Goal: Transaction & Acquisition: Book appointment/travel/reservation

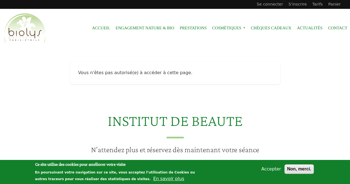
click at [270, 169] on button "Accepter" at bounding box center [271, 169] width 24 height 7
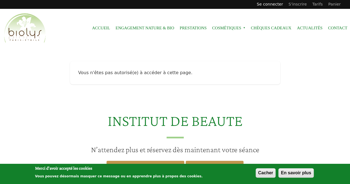
click at [279, 6] on link "Se connecter" at bounding box center [270, 4] width 32 height 9
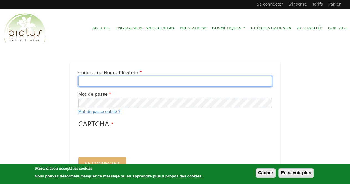
type input "******"
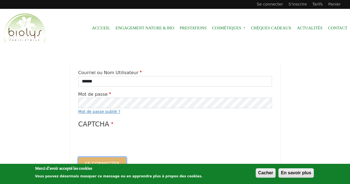
click at [96, 163] on button "Se connecter" at bounding box center [102, 163] width 48 height 13
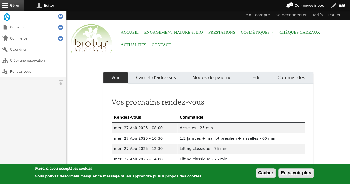
click at [271, 173] on button "Cacher" at bounding box center [265, 172] width 20 height 9
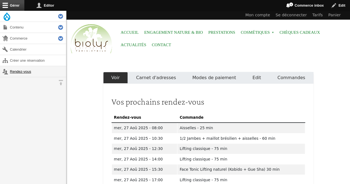
click at [13, 71] on link "Rendez-vous" at bounding box center [33, 71] width 66 height 11
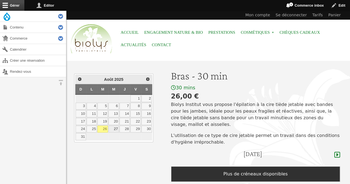
click at [117, 127] on link "27" at bounding box center [113, 129] width 11 height 7
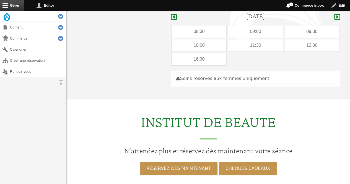
scroll to position [143, 0]
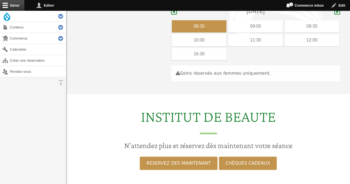
click at [218, 20] on div "08:30" at bounding box center [199, 26] width 55 height 12
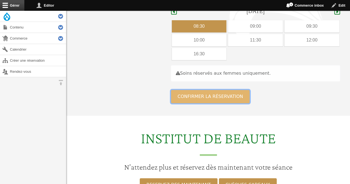
click at [188, 90] on button "Confirmer la réservation" at bounding box center [210, 96] width 79 height 13
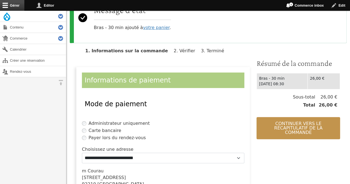
scroll to position [69, 0]
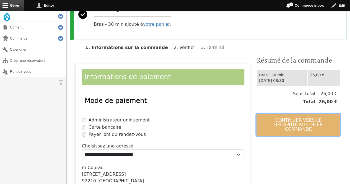
click at [294, 125] on button "Continuer vers le récapitulatif de la commande" at bounding box center [297, 125] width 83 height 22
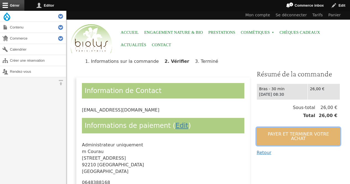
click at [277, 132] on button "Payer et terminer votre achat" at bounding box center [297, 136] width 83 height 18
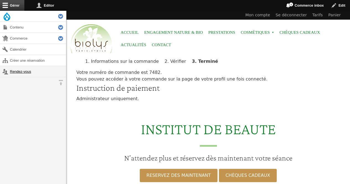
click at [14, 70] on link "Rendez-vous" at bounding box center [33, 71] width 66 height 11
